Goal: Task Accomplishment & Management: Manage account settings

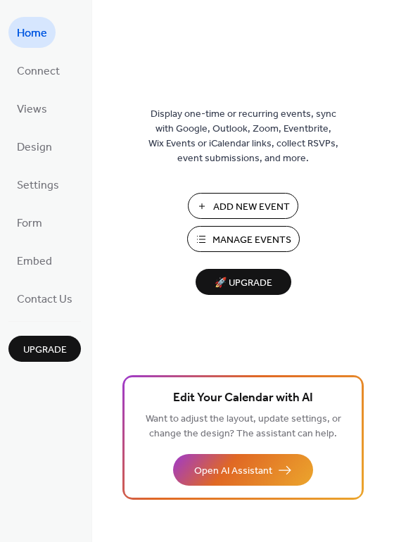
click at [216, 246] on span "Manage Events" at bounding box center [252, 240] width 79 height 15
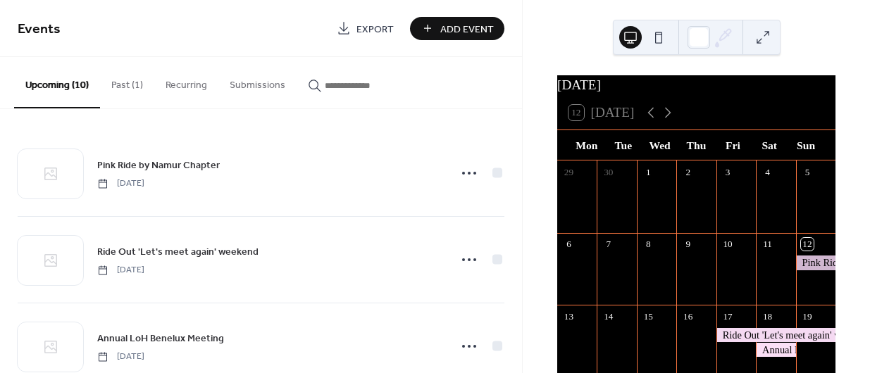
click at [126, 82] on button "Past (1)" at bounding box center [127, 82] width 54 height 50
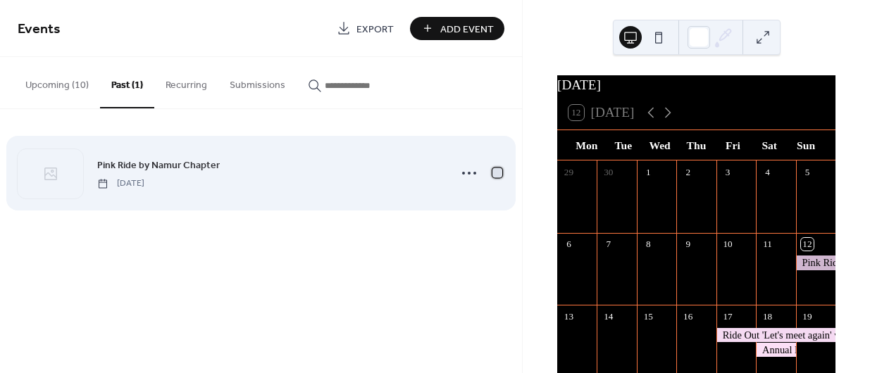
click at [498, 171] on div at bounding box center [497, 173] width 10 height 10
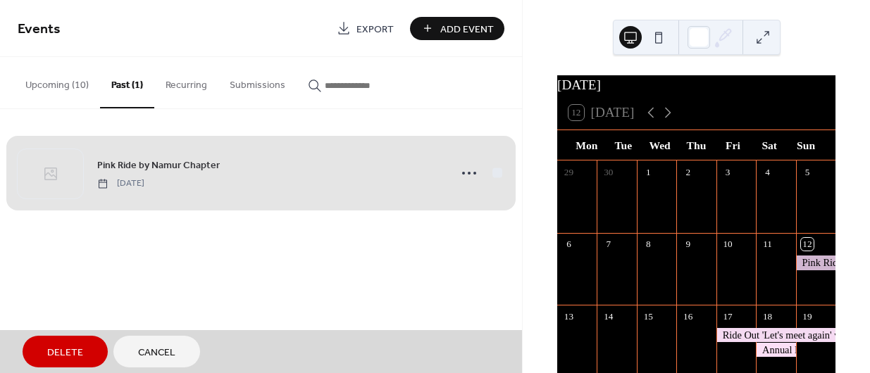
click at [72, 357] on span "Delete" at bounding box center [65, 353] width 36 height 15
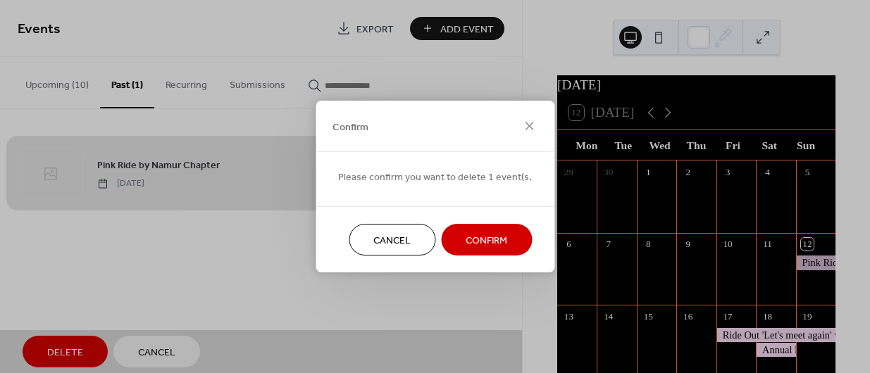
click at [481, 244] on span "Confirm" at bounding box center [487, 241] width 42 height 15
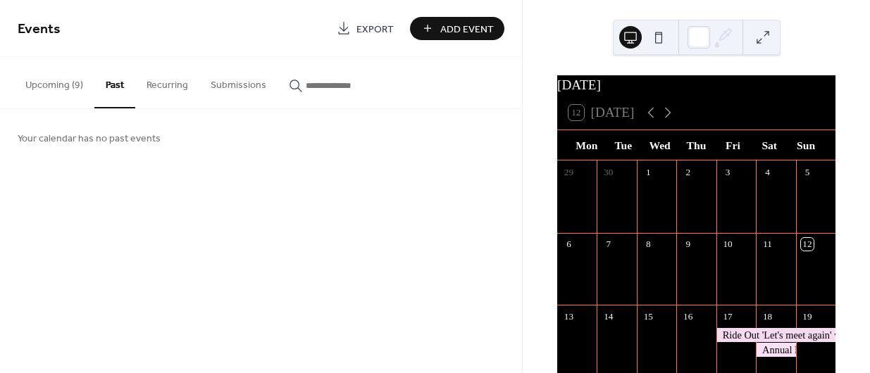
click at [66, 81] on button "Upcoming (9)" at bounding box center [54, 82] width 80 height 50
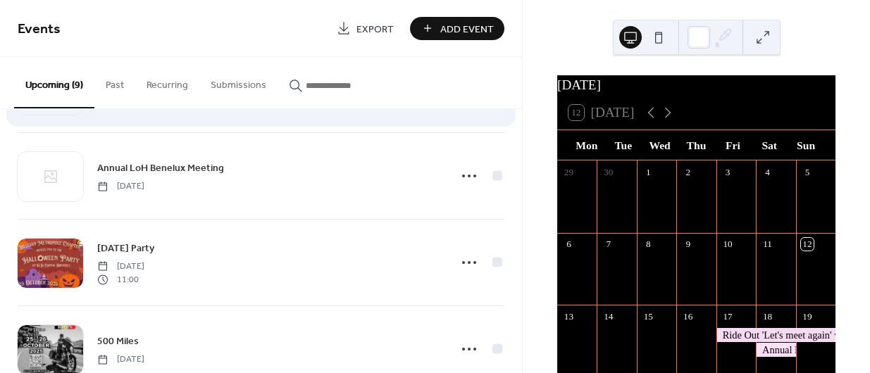
scroll to position [85, 0]
